Goal: Navigation & Orientation: Find specific page/section

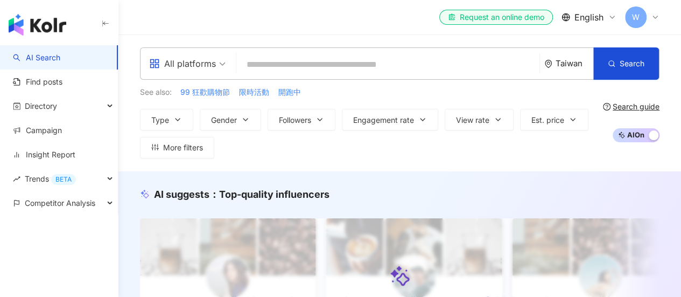
click at [501, 150] on div "Type Gender Followers Engagement rate View rate Est. price More filters" at bounding box center [369, 134] width 459 height 50
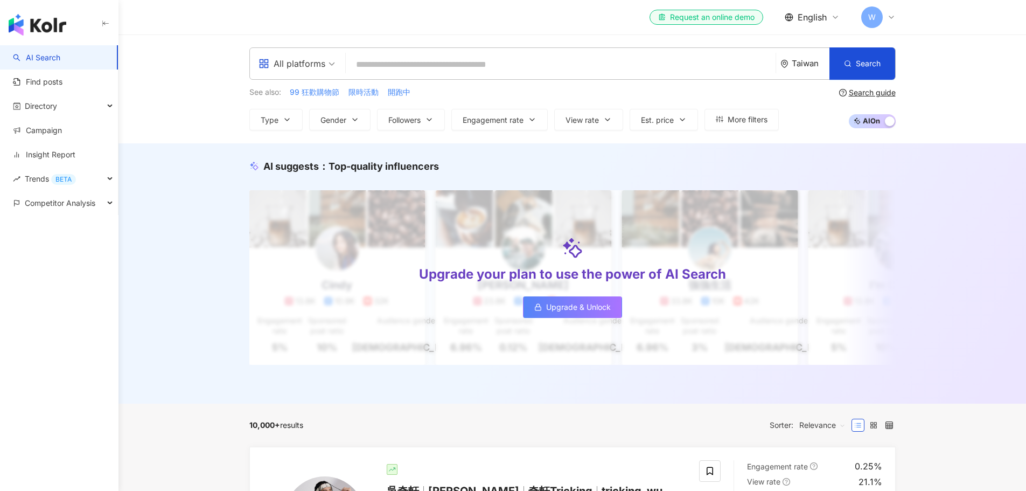
click at [156, 45] on div "All platforms [GEOGRAPHIC_DATA] Search See also: 99 狂歡購物節 限時活動 開跑中 Type Gender …" at bounding box center [571, 88] width 907 height 109
click at [806, 13] on span "English" at bounding box center [812, 17] width 29 height 12
click at [814, 96] on div "日本語" at bounding box center [820, 98] width 54 height 19
